Goal: Information Seeking & Learning: Learn about a topic

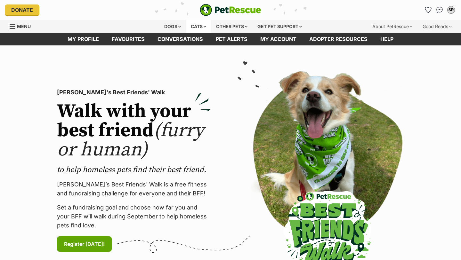
click at [200, 28] on div "Cats" at bounding box center [198, 26] width 24 height 13
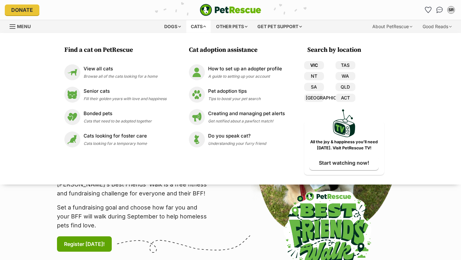
click at [313, 62] on link "VIC" at bounding box center [314, 65] width 20 height 8
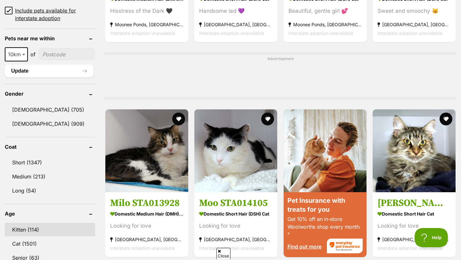
click at [50, 223] on link "Kitten (114)" at bounding box center [50, 229] width 90 height 13
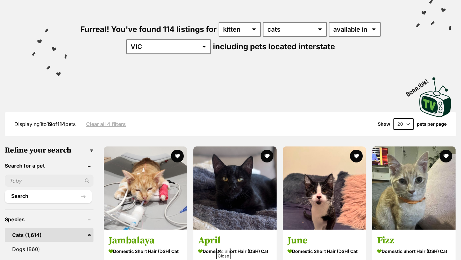
scroll to position [108, 0]
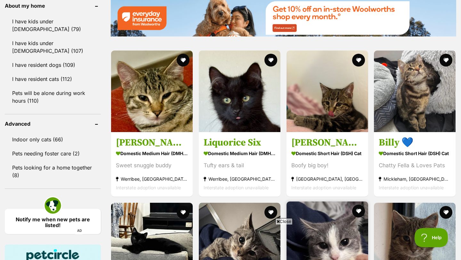
scroll to position [851, 0]
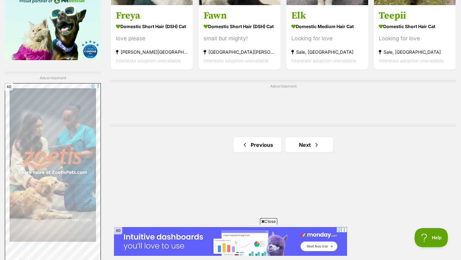
scroll to position [1063, 0]
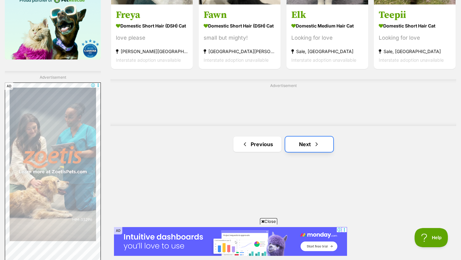
click at [312, 149] on link "Next" at bounding box center [309, 144] width 48 height 15
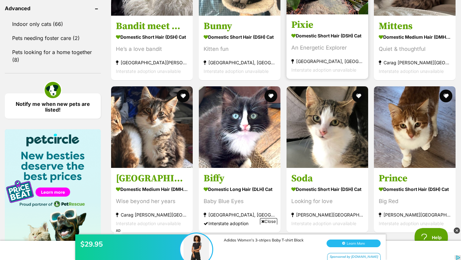
scroll to position [868, 0]
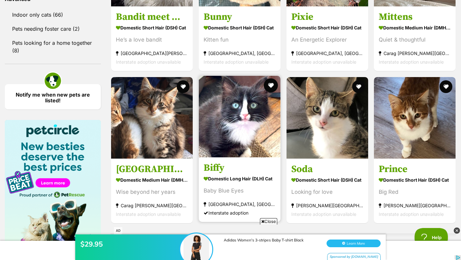
click at [270, 88] on button "favourite" at bounding box center [271, 85] width 14 height 14
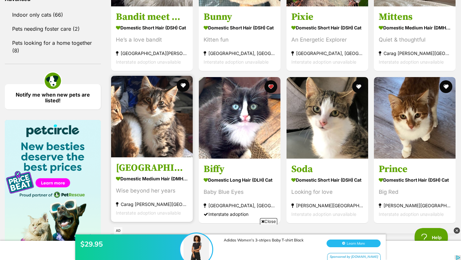
click at [186, 92] on div at bounding box center [152, 117] width 82 height 83
click at [185, 90] on button "favourite" at bounding box center [183, 85] width 14 height 14
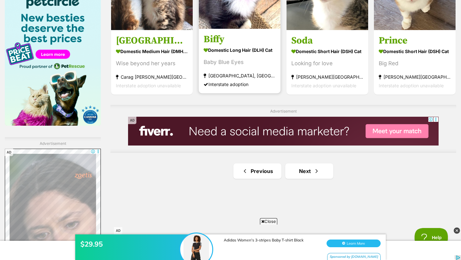
scroll to position [1004, 0]
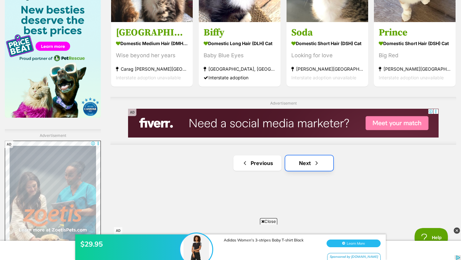
click at [304, 163] on link "Next" at bounding box center [309, 162] width 48 height 15
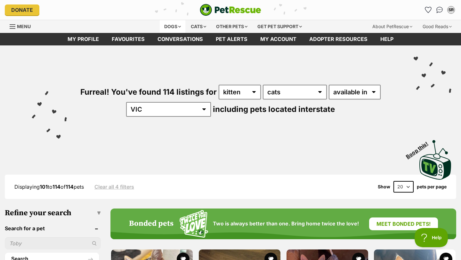
click at [173, 23] on div "Dogs" at bounding box center [173, 26] width 26 height 13
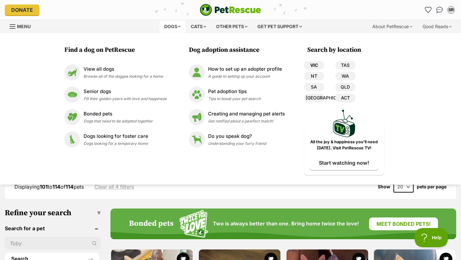
click at [313, 65] on link "VIC" at bounding box center [314, 65] width 20 height 8
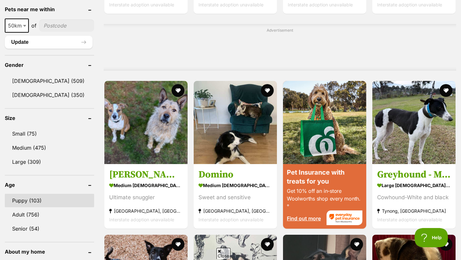
click at [37, 201] on link "Puppy (103)" at bounding box center [49, 200] width 89 height 13
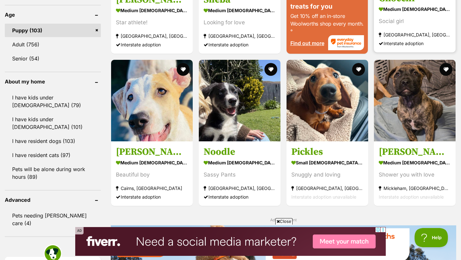
scroll to position [675, 0]
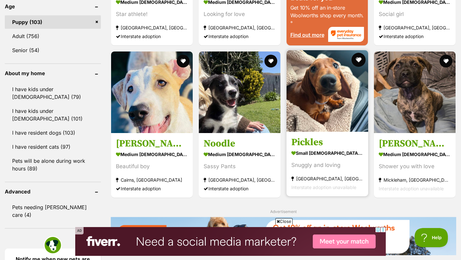
click at [357, 61] on button "favourite" at bounding box center [358, 60] width 14 height 14
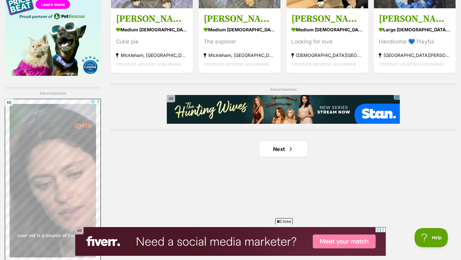
scroll to position [1029, 0]
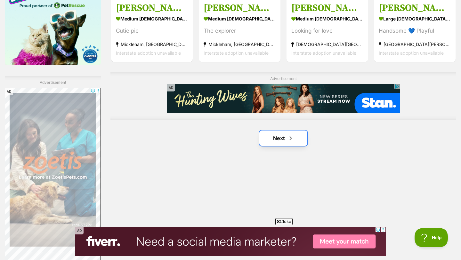
click at [285, 138] on link "Next" at bounding box center [283, 137] width 48 height 15
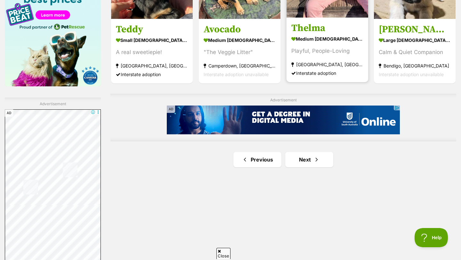
scroll to position [1011, 0]
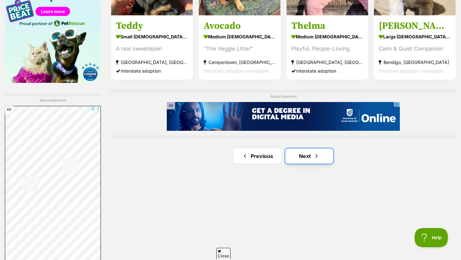
click at [319, 160] on link "Next" at bounding box center [309, 155] width 48 height 15
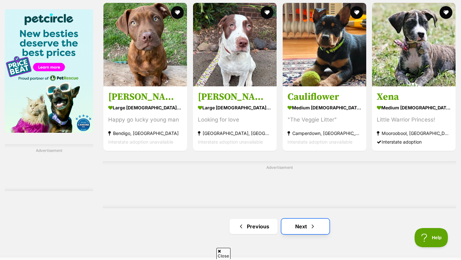
click at [315, 226] on link "Next" at bounding box center [305, 226] width 48 height 15
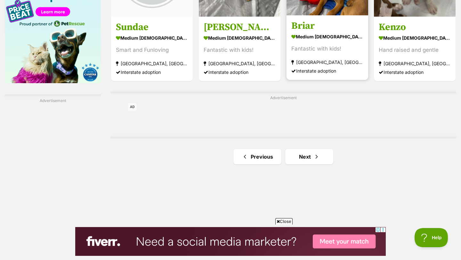
scroll to position [1013, 0]
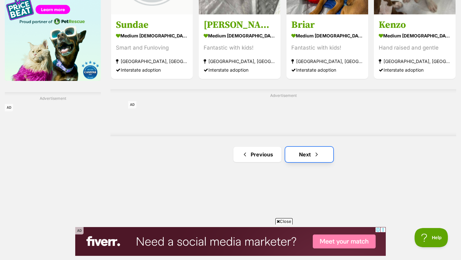
click at [317, 154] on span "Next page" at bounding box center [316, 155] width 6 height 8
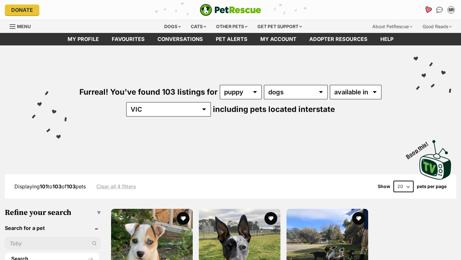
click at [425, 8] on icon "Favourites" at bounding box center [428, 9] width 8 height 7
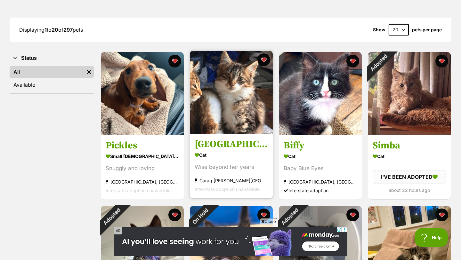
click at [252, 112] on img at bounding box center [231, 92] width 83 height 83
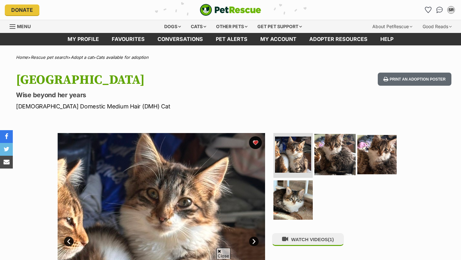
scroll to position [56, 0]
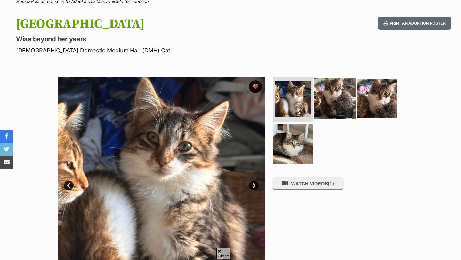
click at [327, 101] on img at bounding box center [334, 98] width 41 height 41
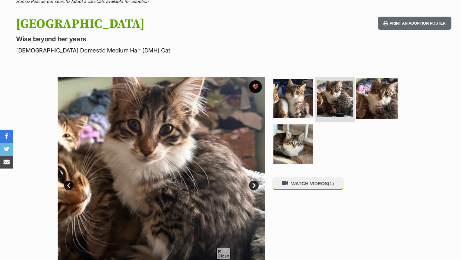
scroll to position [0, 0]
click at [374, 95] on img at bounding box center [376, 98] width 41 height 41
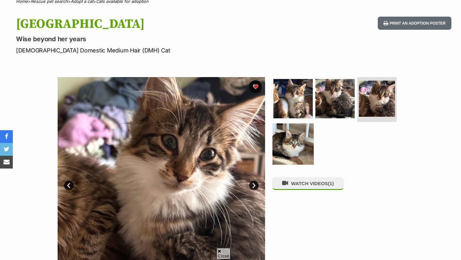
click at [287, 136] on img at bounding box center [292, 143] width 41 height 41
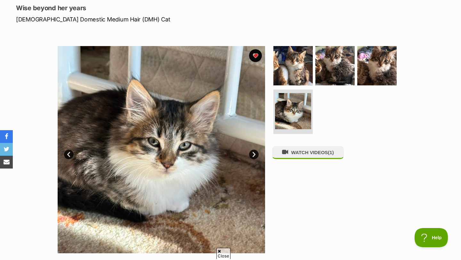
scroll to position [89, 0]
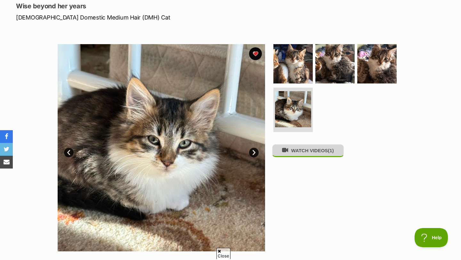
click at [325, 157] on button "WATCH VIDEOS (1)" at bounding box center [308, 150] width 72 height 12
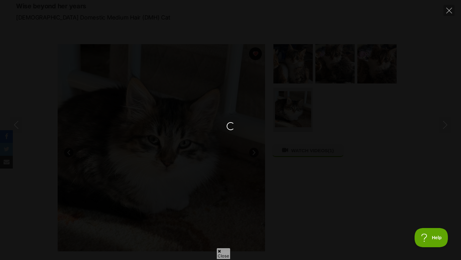
scroll to position [0, 0]
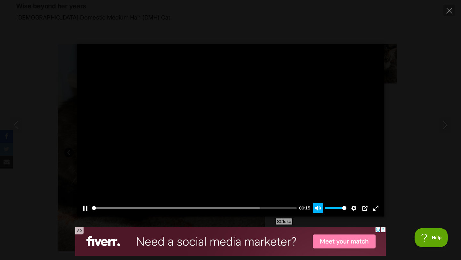
click at [317, 212] on button "Unmute Mute" at bounding box center [317, 208] width 10 height 10
type input "0"
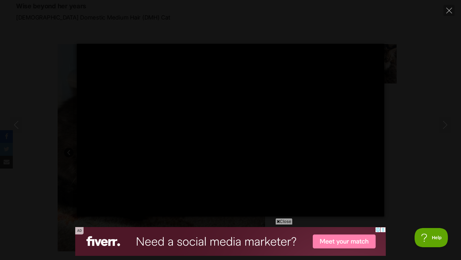
click at [444, 81] on div "Pause Play % buffered 00:00 -00:04 Unmute Mute Disable captions Enable captions…" at bounding box center [230, 130] width 461 height 173
type input "74.68"
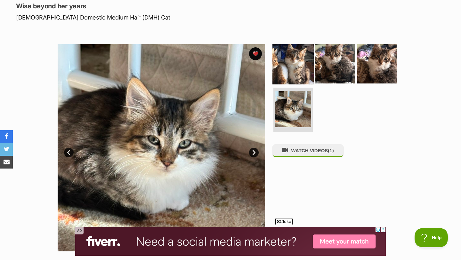
click at [303, 68] on img at bounding box center [292, 63] width 41 height 41
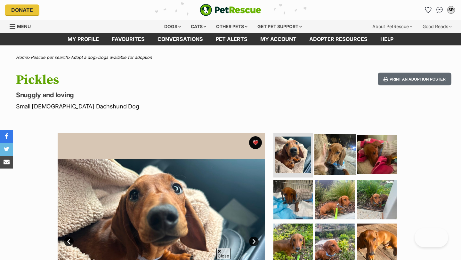
scroll to position [74, 0]
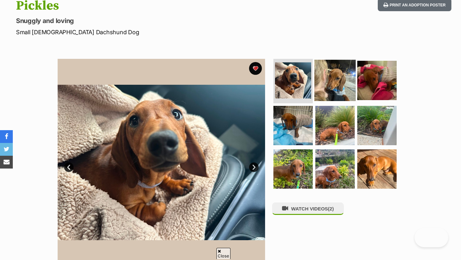
click at [338, 82] on img at bounding box center [334, 79] width 41 height 41
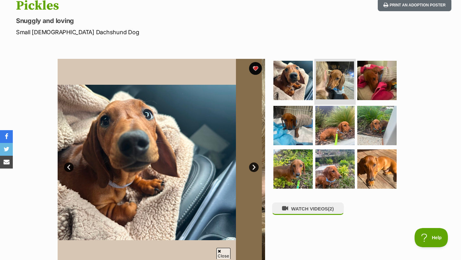
scroll to position [0, 0]
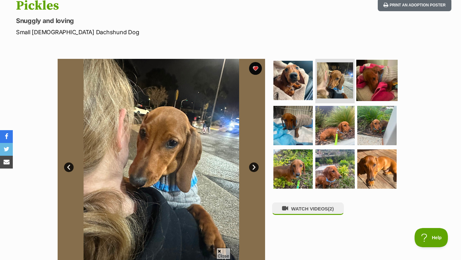
click at [389, 76] on img at bounding box center [376, 79] width 41 height 41
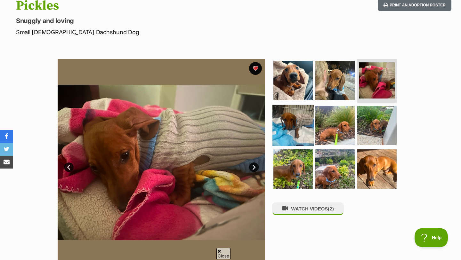
click at [298, 130] on img at bounding box center [292, 125] width 41 height 41
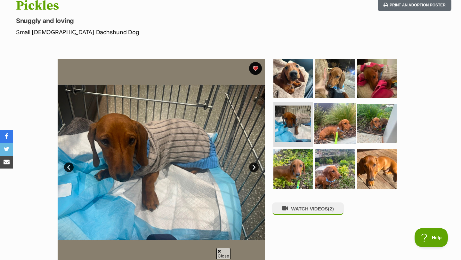
click at [337, 125] on img at bounding box center [334, 123] width 41 height 41
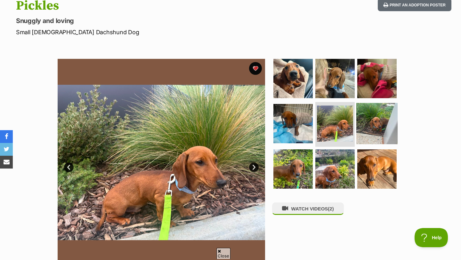
click at [394, 113] on img at bounding box center [376, 123] width 41 height 41
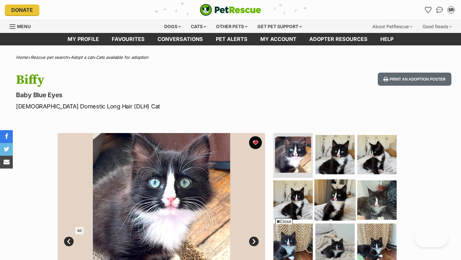
scroll to position [86, 0]
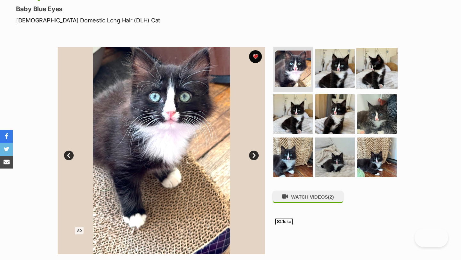
click at [338, 75] on img at bounding box center [334, 68] width 39 height 39
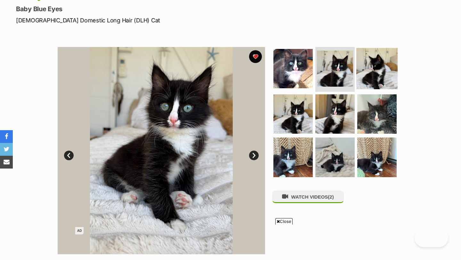
click at [379, 70] on img at bounding box center [376, 68] width 41 height 41
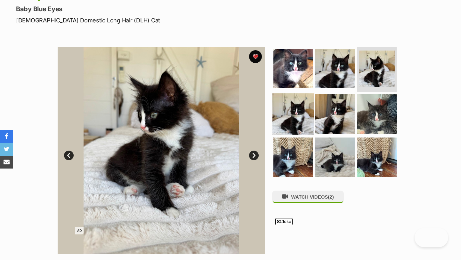
click at [302, 121] on img at bounding box center [292, 113] width 41 height 41
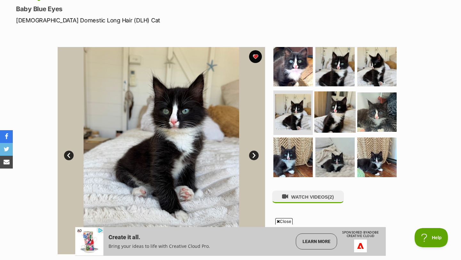
scroll to position [0, 0]
click at [341, 113] on img at bounding box center [334, 111] width 41 height 41
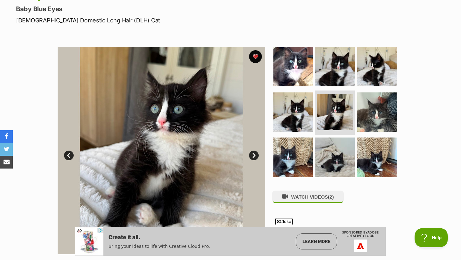
click at [395, 102] on ul at bounding box center [337, 114] width 131 height 134
click at [384, 109] on img at bounding box center [376, 111] width 41 height 41
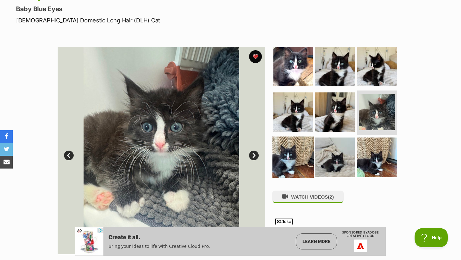
click at [289, 159] on img at bounding box center [292, 157] width 41 height 41
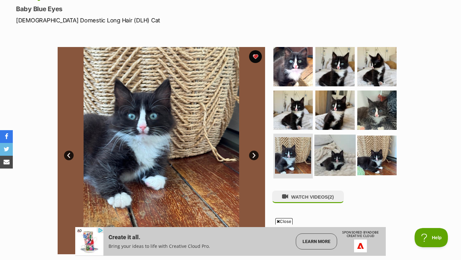
click at [336, 153] on img at bounding box center [334, 155] width 41 height 41
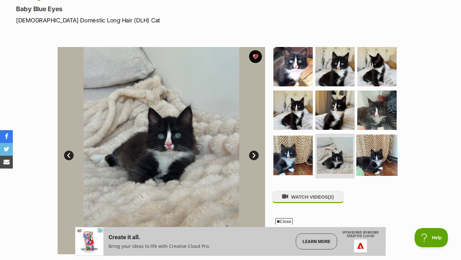
click at [385, 149] on img at bounding box center [376, 155] width 41 height 41
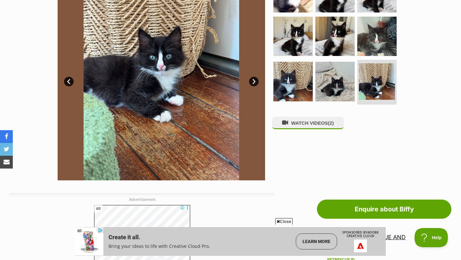
scroll to position [158, 0]
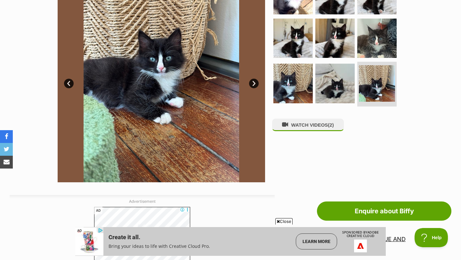
click at [311, 135] on div "WATCH VIDEOS (2)" at bounding box center [337, 78] width 131 height 207
click at [315, 128] on button "WATCH VIDEOS (2)" at bounding box center [308, 125] width 72 height 12
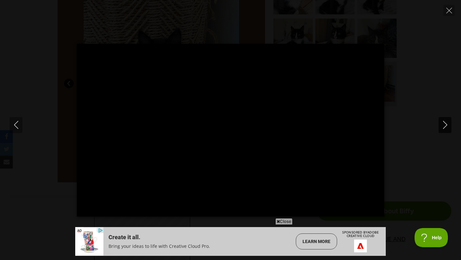
click at [445, 126] on icon "Next" at bounding box center [444, 125] width 4 height 8
type input "29.88"
click at [435, 72] on div "Pause Play % buffered 00:00 -00:06 Unmute Mute Disable captions Enable captions…" at bounding box center [230, 130] width 461 height 173
type input "29.56"
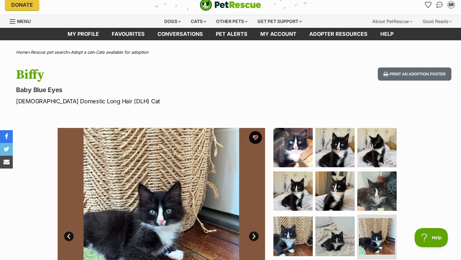
scroll to position [0, 0]
